Goal: Check status: Check status

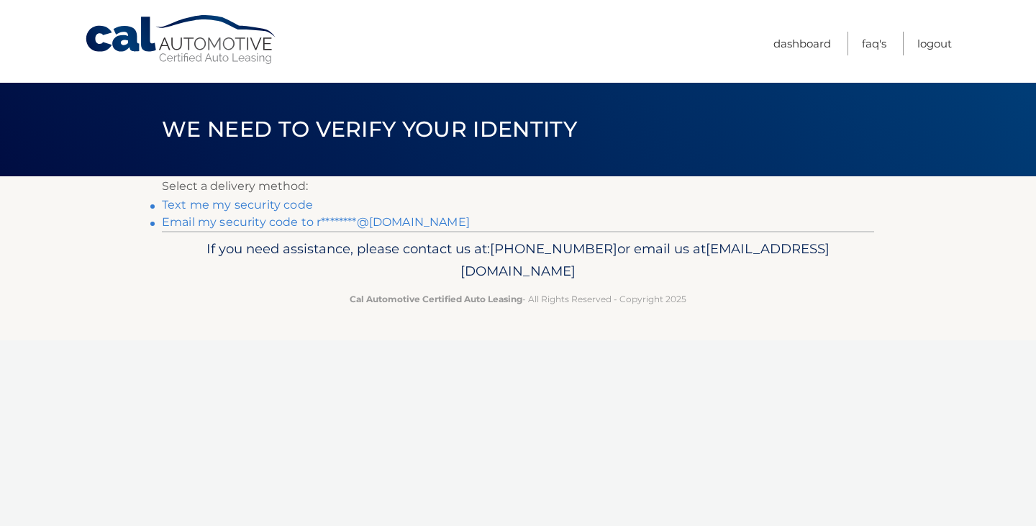
click at [295, 222] on link "Email my security code to r********@yahoo.com" at bounding box center [316, 222] width 308 height 14
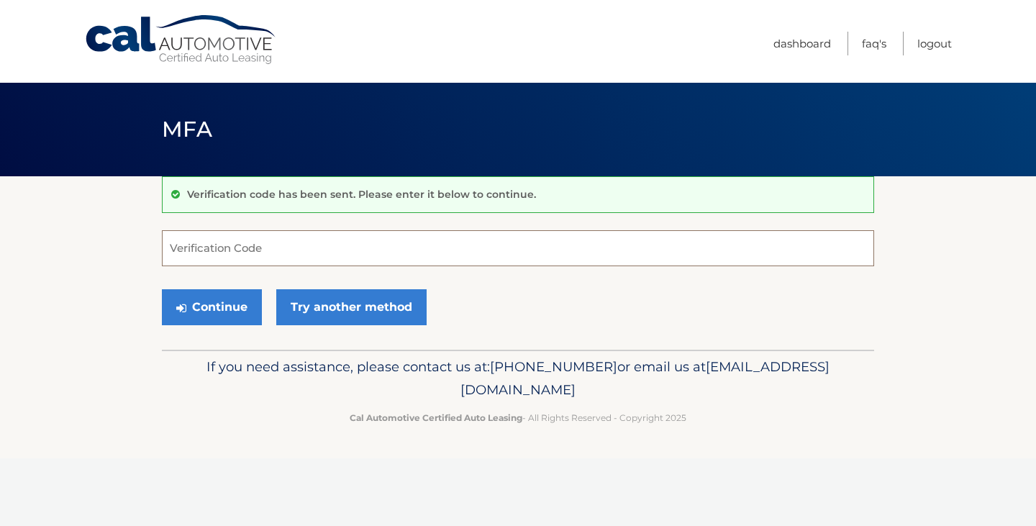
click at [276, 258] on input "Verification Code" at bounding box center [518, 248] width 712 height 36
paste input "801736"
click at [222, 321] on button "Continue" at bounding box center [212, 307] width 100 height 36
click at [237, 304] on button "Continue" at bounding box center [212, 307] width 100 height 36
click at [237, 258] on input "801736" at bounding box center [518, 248] width 712 height 36
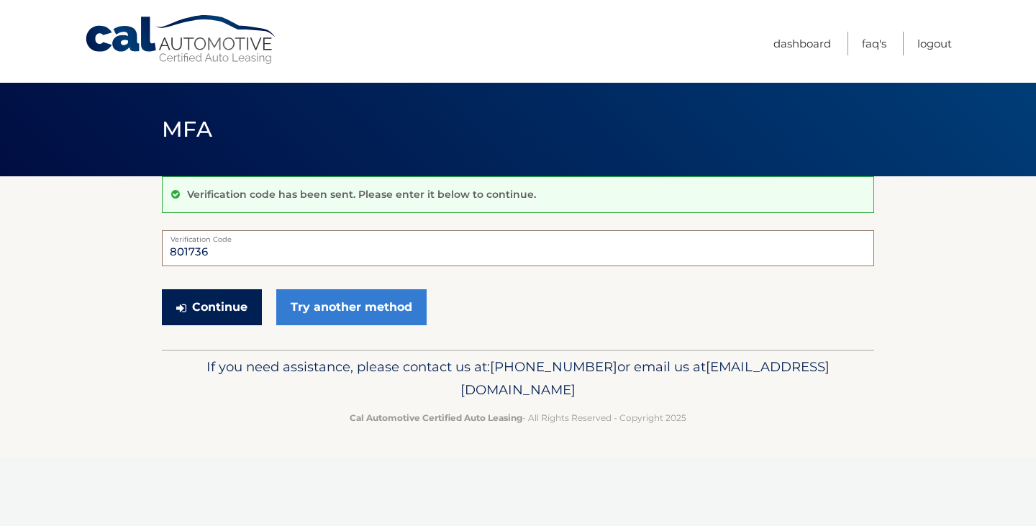
type input "801736"
click at [212, 299] on button "Continue" at bounding box center [212, 307] width 100 height 36
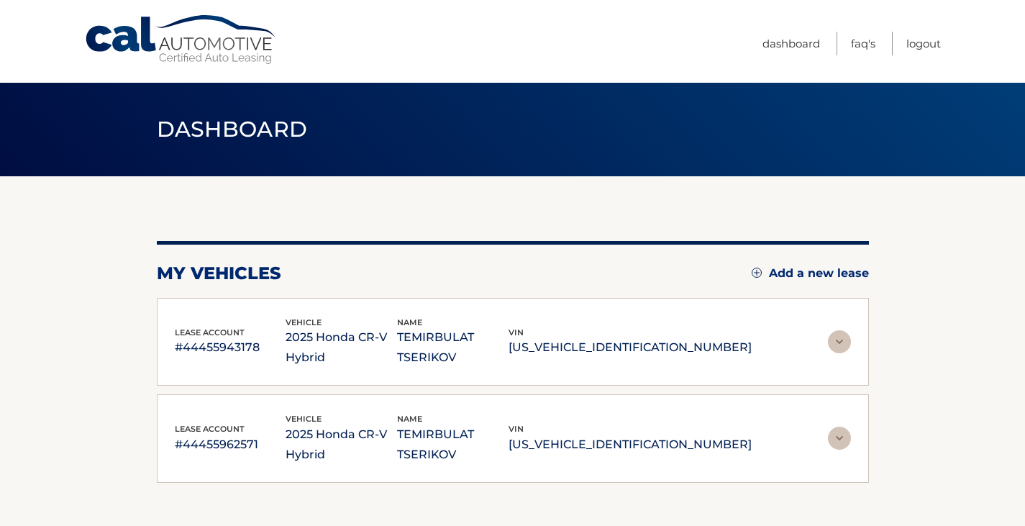
click at [836, 435] on img at bounding box center [839, 438] width 23 height 23
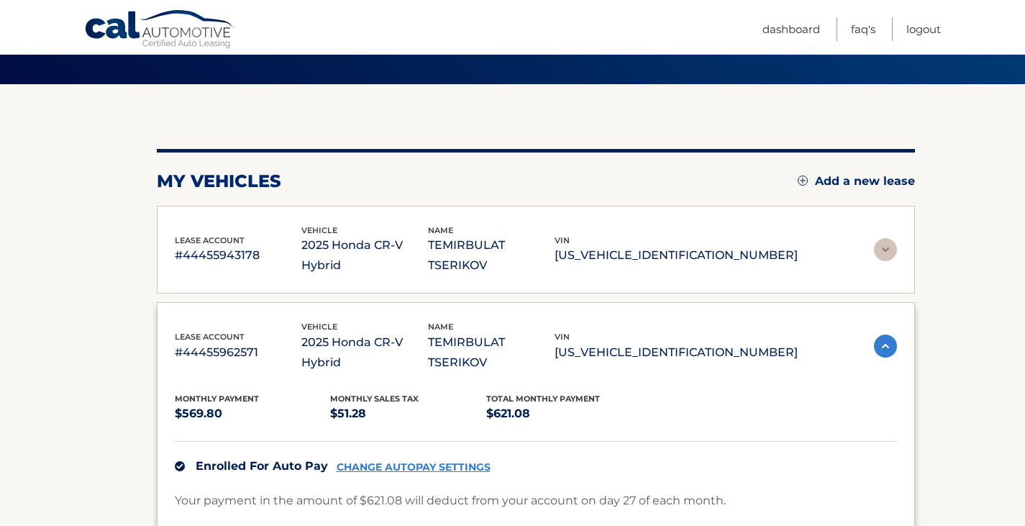
scroll to position [93, 0]
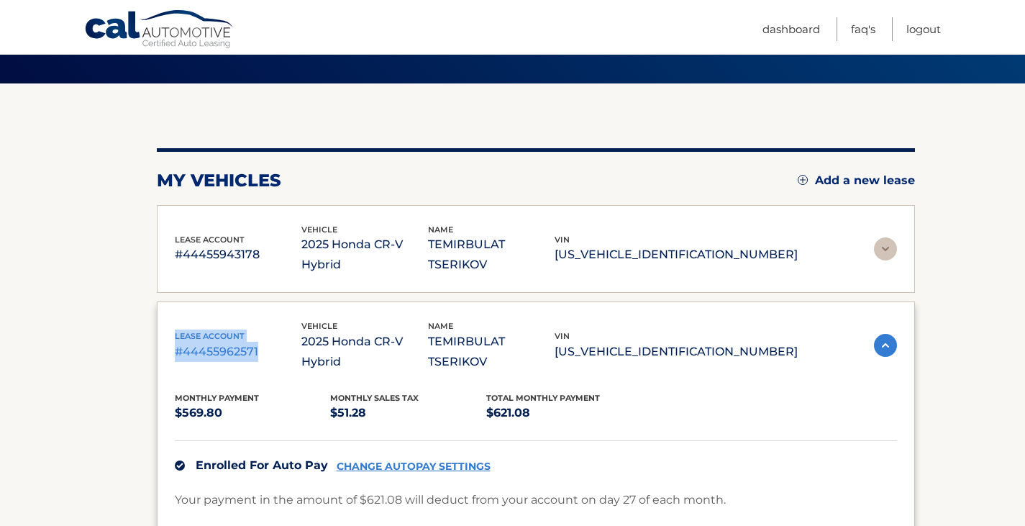
drag, startPoint x: 176, startPoint y: 304, endPoint x: 262, endPoint y: 324, distance: 88.7
click at [262, 330] on div "lease account #44455962571" at bounding box center [238, 346] width 127 height 32
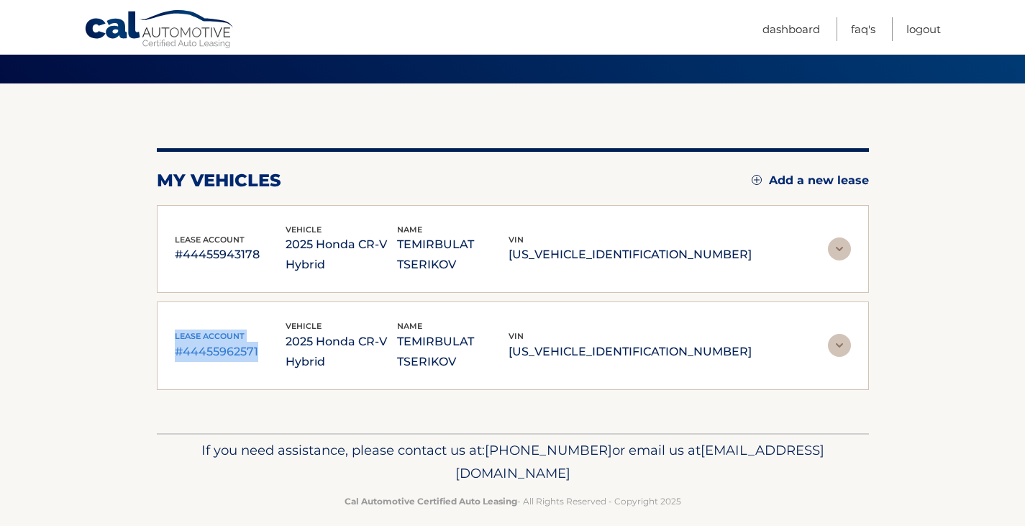
copy div "lease account #44455962571"
drag, startPoint x: 81, startPoint y: 22, endPoint x: 134, endPoint y: 17, distance: 53.6
click at [134, 17] on div "Cal Automotive Menu Dashboard FAQ's Logout" at bounding box center [512, 27] width 1025 height 54
click at [84, 22] on link "Cal Automotive" at bounding box center [159, 30] width 151 height 42
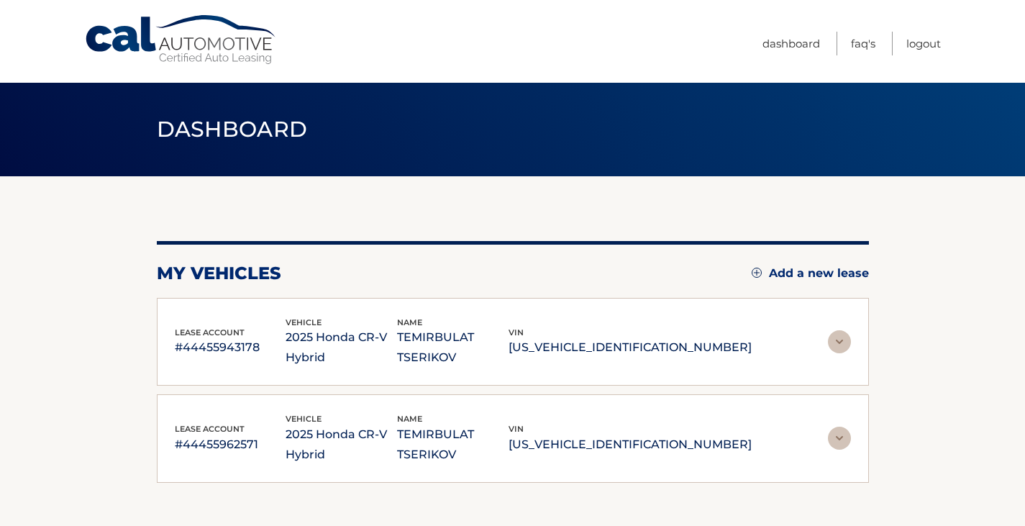
drag, startPoint x: 321, startPoint y: 431, endPoint x: 389, endPoint y: 453, distance: 71.7
click at [389, 453] on p "2025 Honda CR-V Hybrid" at bounding box center [342, 445] width 112 height 40
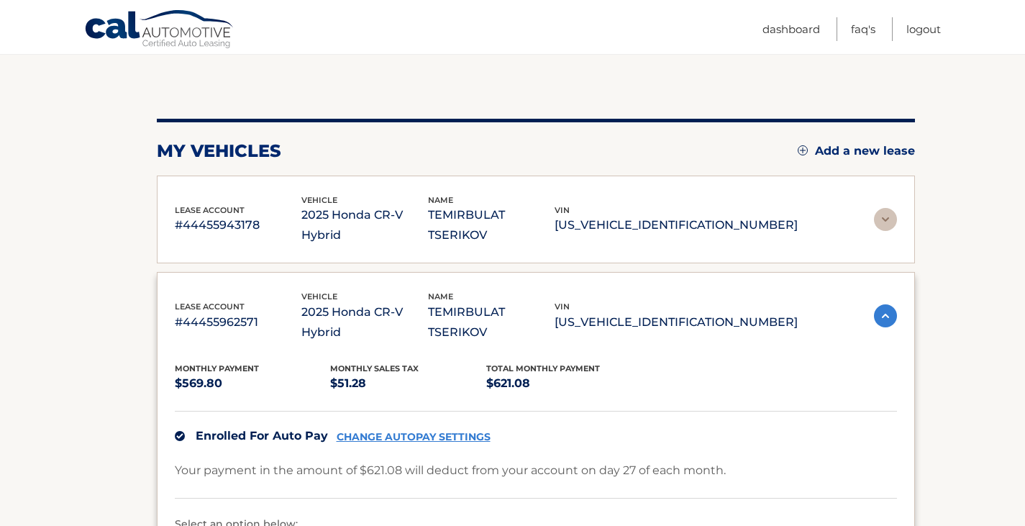
scroll to position [123, 0]
click at [555, 301] on p "TEMIRBULAT TSERIKOV" at bounding box center [491, 321] width 127 height 40
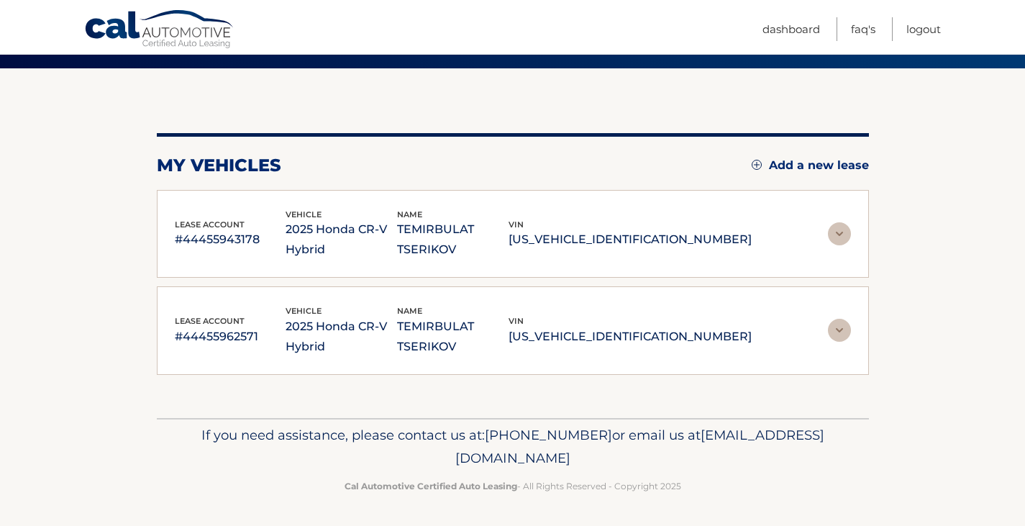
drag, startPoint x: 607, startPoint y: 319, endPoint x: 727, endPoint y: 330, distance: 120.6
click at [727, 330] on div "vin 5J6RS6H98SL041706" at bounding box center [630, 330] width 243 height 32
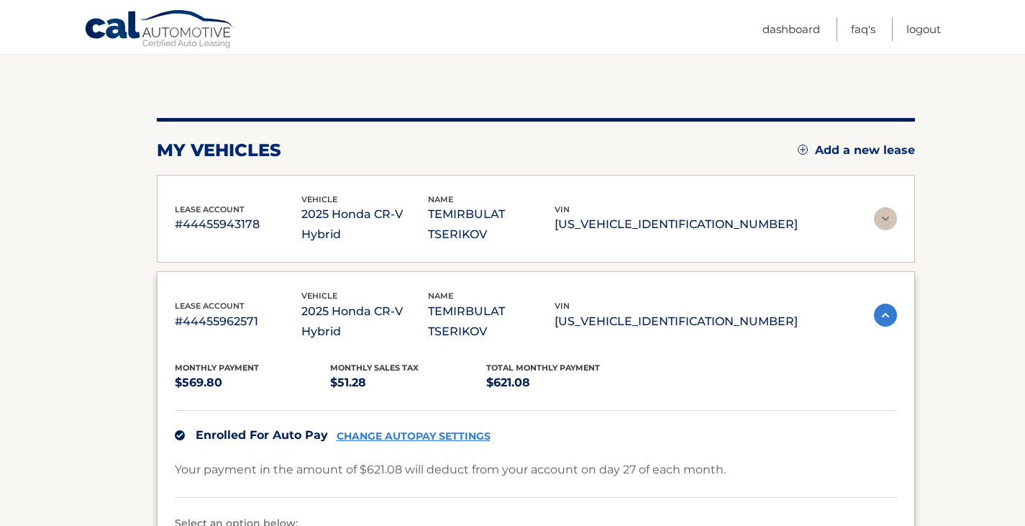
copy div "vin 5J6RS6H98SL041706"
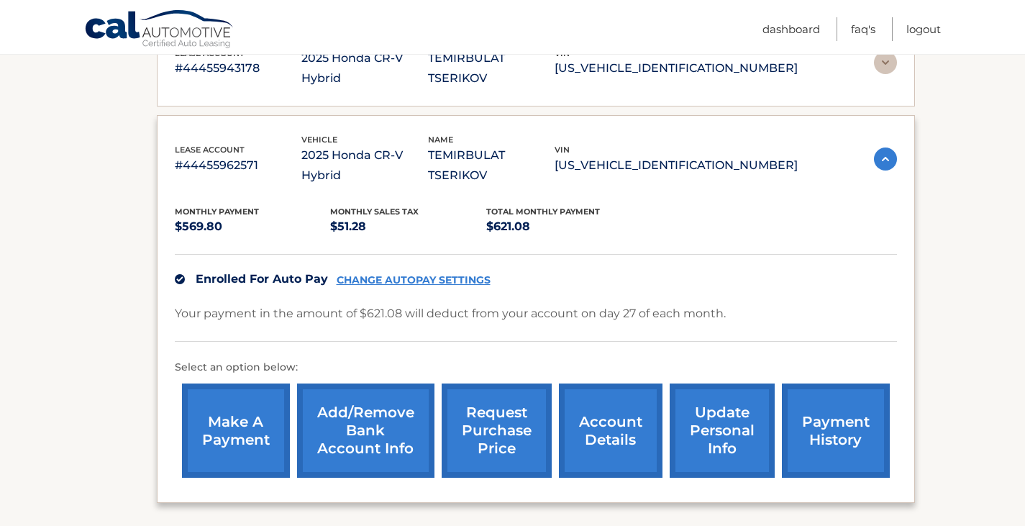
scroll to position [368, 0]
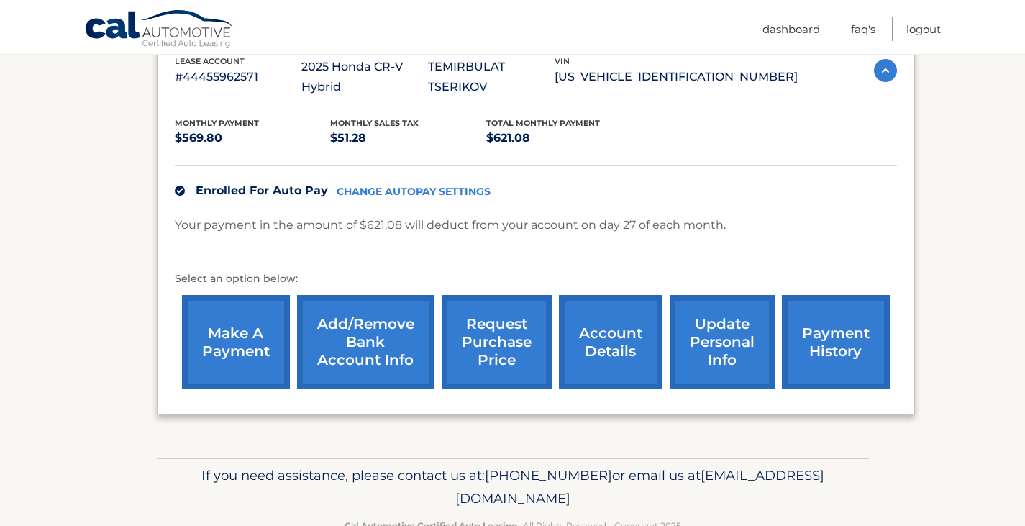
click at [568, 467] on span "[PHONE_NUMBER]" at bounding box center [548, 475] width 127 height 17
drag, startPoint x: 563, startPoint y: 433, endPoint x: 649, endPoint y: 458, distance: 89.0
click at [649, 464] on p "If you need assistance, please contact us at: 609-807-3200 or email us at Custo…" at bounding box center [513, 487] width 694 height 46
copy p "609-807-3200 or email us at CustomerService@Calautomotive.com"
